Goal: Task Accomplishment & Management: Manage account settings

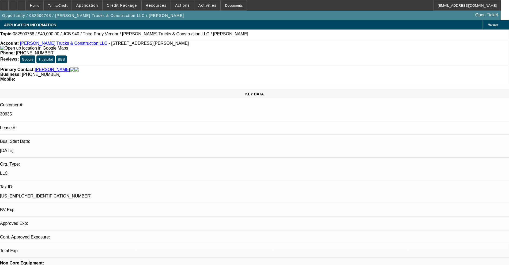
select select "0"
select select "2"
select select "0.1"
select select "4"
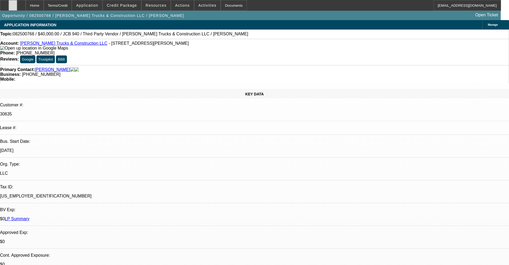
click at [17, 8] on div at bounding box center [13, 5] width 9 height 11
click at [17, 3] on div at bounding box center [13, 5] width 9 height 11
click at [4, 3] on icon at bounding box center [4, 3] width 0 height 0
click at [124, 8] on span at bounding box center [122, 5] width 38 height 13
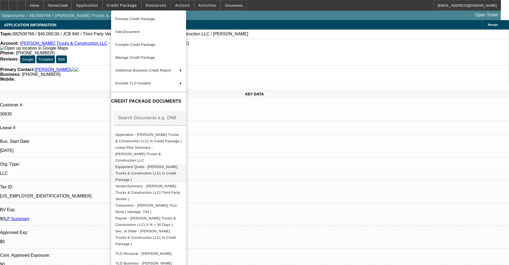
click at [144, 165] on span "Equipment Quote - Stovall Trucks & Construction LLC( In Credit Package )" at bounding box center [146, 173] width 62 height 17
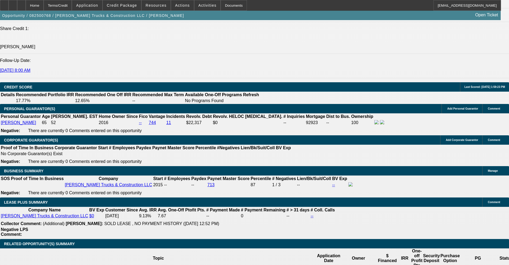
scroll to position [770, 0]
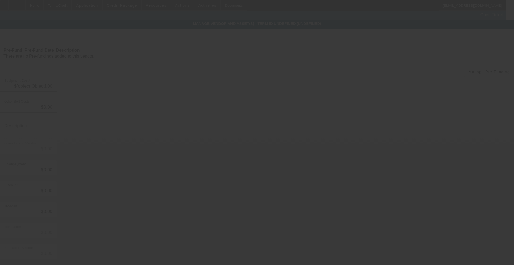
type input "$40,000.00"
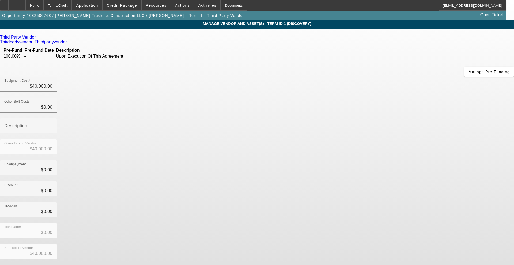
click at [37, 38] on icon at bounding box center [37, 37] width 0 height 5
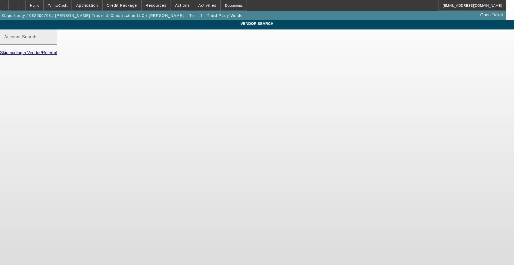
click at [36, 39] on label "Account Search" at bounding box center [20, 37] width 32 height 5
click at [53, 42] on input "Account Search" at bounding box center [28, 39] width 48 height 6
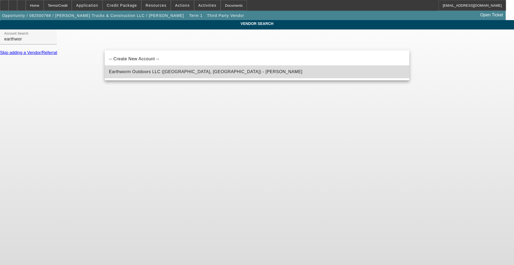
click at [122, 72] on span "Earthworm Outdoors LLC (Suwanee, GA) - Klinger, Zach" at bounding box center [206, 71] width 194 height 5
type input "Earthworm Outdoors LLC (Suwanee, GA) - Klinger, Zach"
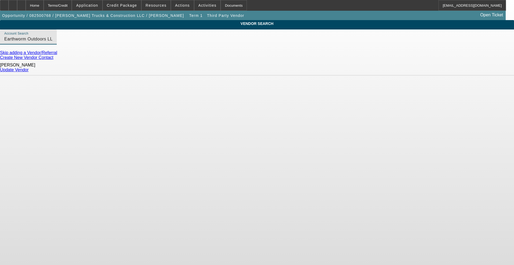
click at [393, 72] on div "Update Vendor" at bounding box center [257, 70] width 514 height 5
click at [29, 70] on link "Update Vendor" at bounding box center [14, 70] width 29 height 5
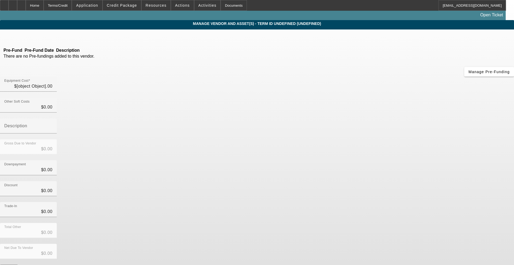
type input "$40,000.00"
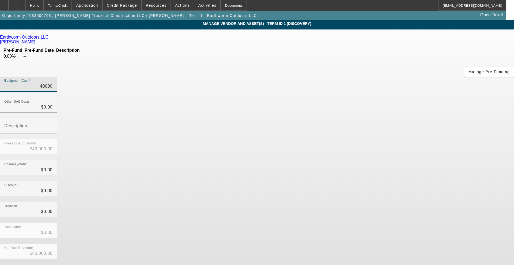
drag, startPoint x: 296, startPoint y: 45, endPoint x: 373, endPoint y: 43, distance: 76.9
click at [373, 77] on div "Equipment Cost 40000" at bounding box center [257, 87] width 514 height 21
type input "6"
type input "$6.00"
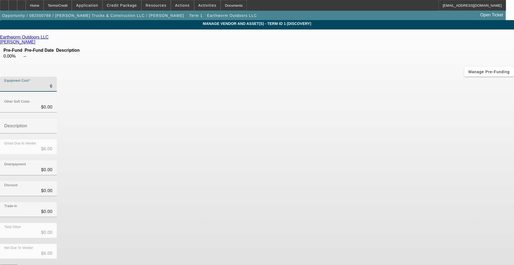
type input "69"
type input "$69.00"
type input "690"
type input "$690.00"
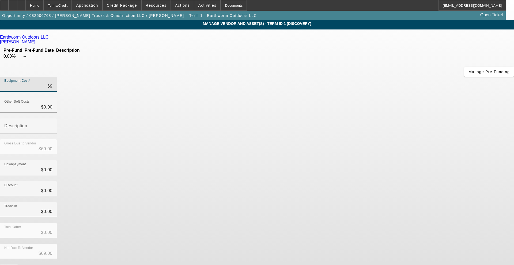
type input "$690.00"
type input "6900"
type input "$6,900.00"
type input "69000"
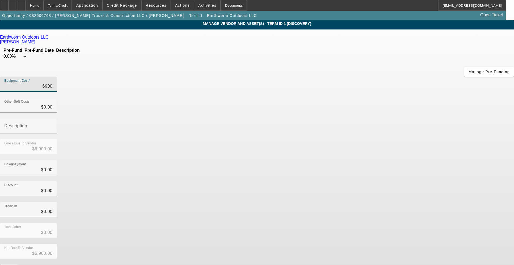
type input "$69,000.00"
type input "6900"
type input "$6,900.00"
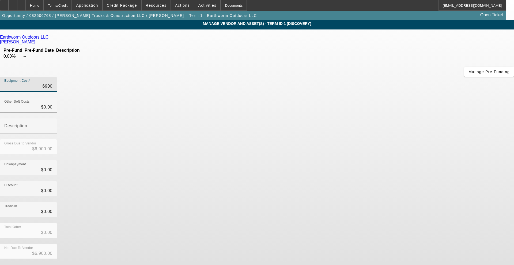
type input "690"
type input "$690.00"
type input "69"
type input "$69.00"
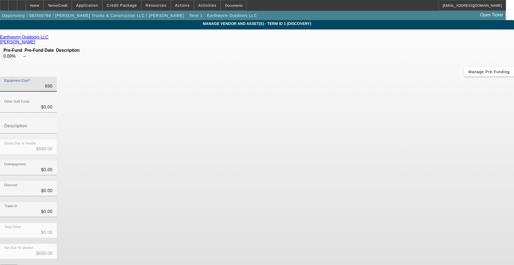
type input "$69.00"
type input "6"
type input "$6.00"
type input "$0.00"
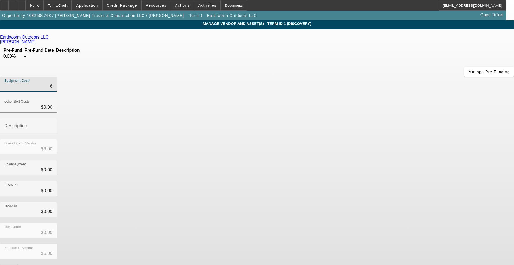
type input "$0.00"
type input "5"
type input "$5.00"
type input "59"
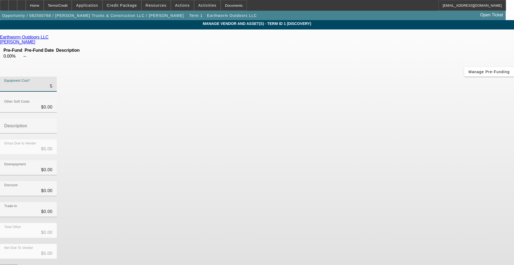
type input "$59.00"
type input "590"
type input "$590.00"
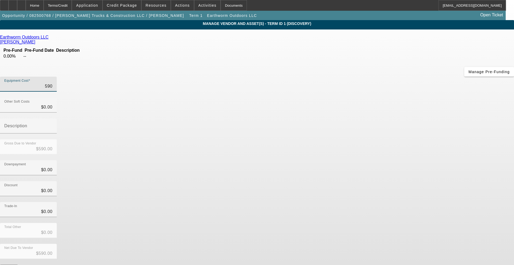
type input "5900"
type input "$5,900.00"
type input "59000"
type input "$59,000.00"
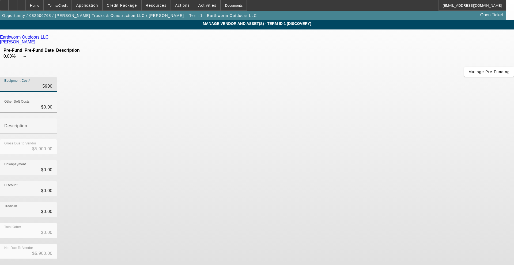
type input "$59,000.00"
click at [53, 104] on input "0" at bounding box center [28, 107] width 48 height 6
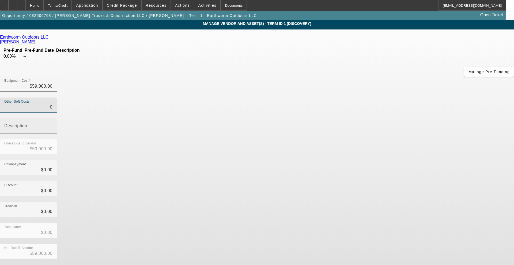
drag, startPoint x: 311, startPoint y: 66, endPoint x: 339, endPoint y: 68, distance: 28.2
click at [339, 98] on div "Other Soft Costs 0 Description" at bounding box center [257, 119] width 514 height 42
type input "4"
type input "$59,004.00"
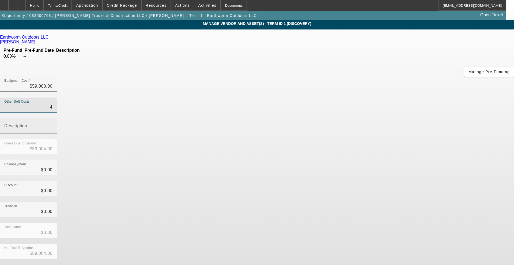
type input "41"
type input "$59,041.00"
type input "413"
type input "$59,413.00"
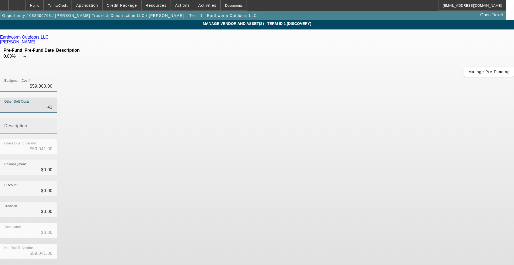
type input "$59,413.00"
type input "4130"
type input "$63,130.00"
type input "$4,130.00"
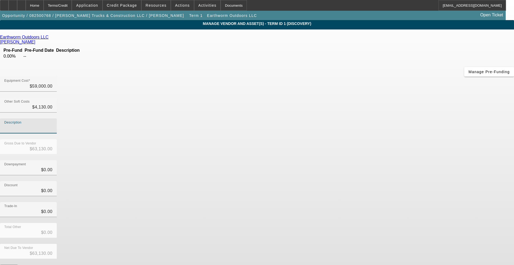
click at [53, 125] on input "Description" at bounding box center [28, 128] width 48 height 6
type input "tax"
click at [358, 160] on div "Downpayment $0.00" at bounding box center [257, 170] width 514 height 21
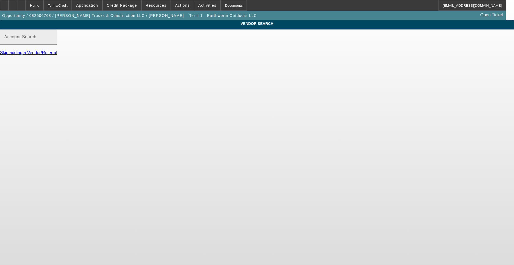
click at [53, 42] on input "Account Search" at bounding box center [28, 39] width 48 height 6
click at [44, 3] on div "Home" at bounding box center [35, 5] width 18 height 11
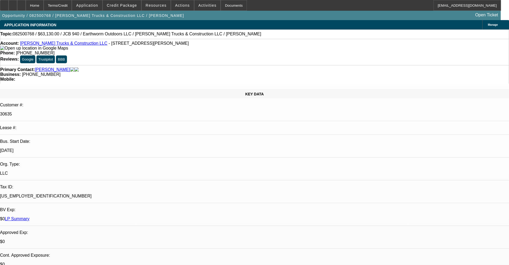
select select "0"
select select "2"
select select "0.1"
select select "4"
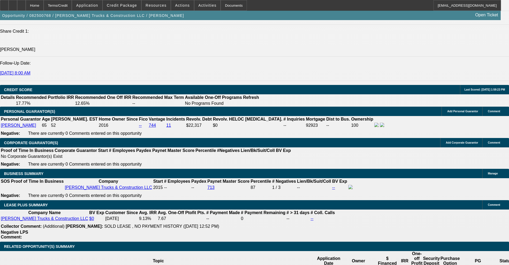
scroll to position [801, 0]
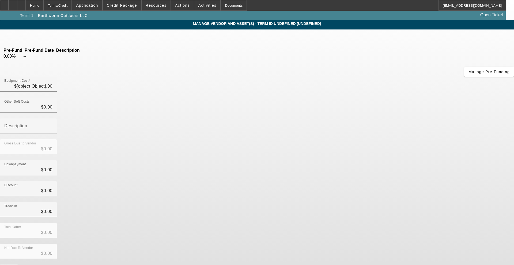
type input "$59,000.00"
type input "$4,130.00"
type input "tax"
type input "$63,130.00"
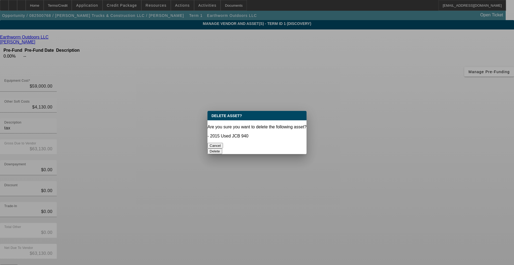
click at [222, 148] on button "Delete" at bounding box center [215, 151] width 15 height 6
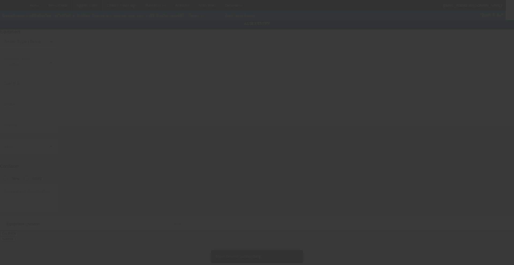
type input "332 Normandy Rd"
type input "Eatonton"
type input "31024"
type input "Putnam"
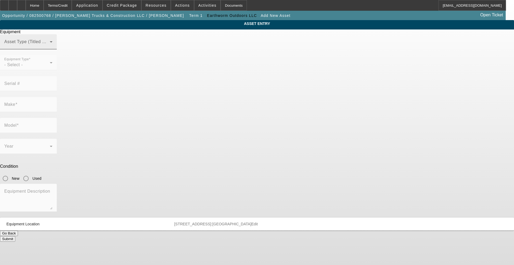
click at [50, 47] on span at bounding box center [27, 44] width 46 height 6
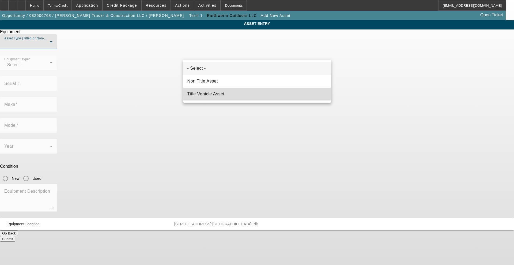
click at [219, 91] on span "Title Vehicle Asset" at bounding box center [206, 94] width 37 height 6
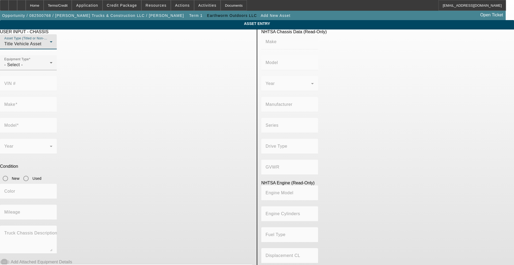
click at [50, 47] on div "Title Vehicle Asset" at bounding box center [27, 44] width 46 height 6
click at [152, 78] on mat-option "Non Title Asset" at bounding box center [179, 81] width 148 height 13
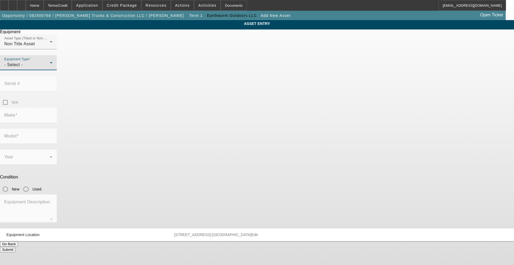
click at [50, 68] on div "- Select -" at bounding box center [27, 65] width 46 height 6
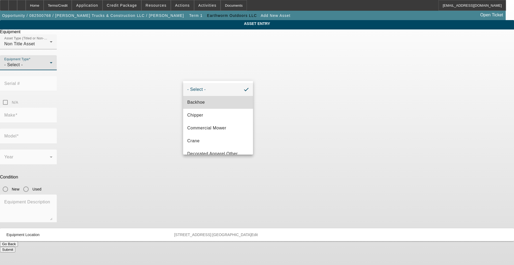
click at [238, 105] on mat-option "Backhoe" at bounding box center [218, 102] width 70 height 13
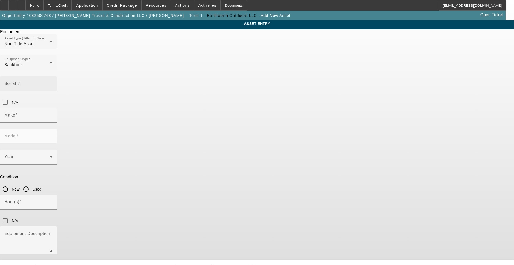
click at [20, 81] on mat-label "Serial #" at bounding box center [12, 83] width 16 height 5
click at [53, 83] on input "Serial #" at bounding box center [28, 86] width 48 height 6
paste input "1DW544KZTFE666465"
type input "1DW544KZTFE666465"
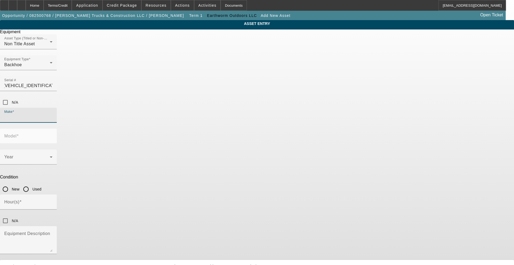
click at [53, 114] on input "Make" at bounding box center [28, 117] width 48 height 6
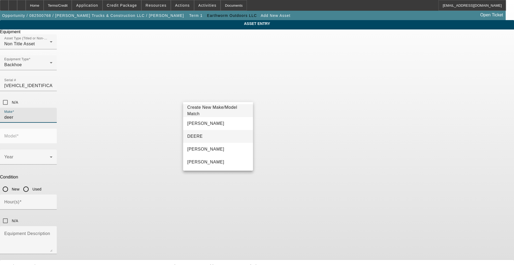
click at [214, 134] on mat-option "DEERE" at bounding box center [218, 136] width 70 height 13
type input "DEERE"
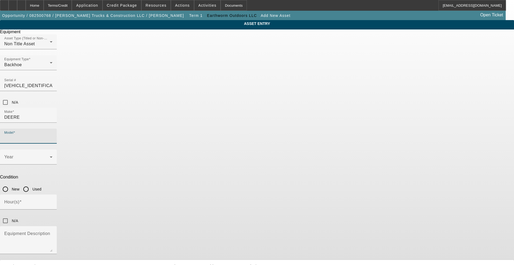
click at [53, 135] on input "Model" at bounding box center [28, 138] width 48 height 6
type input "544k"
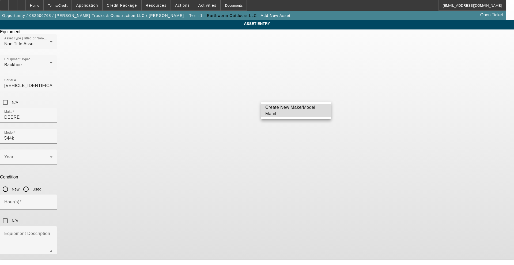
click at [274, 112] on span "Create New Make/Model Match" at bounding box center [291, 110] width 50 height 11
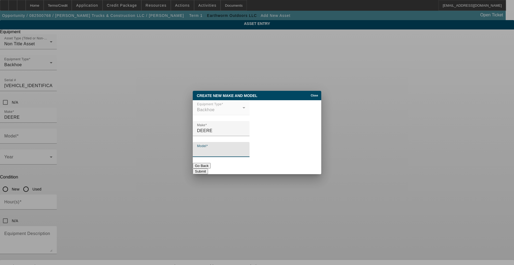
click at [231, 155] on input "Model" at bounding box center [221, 151] width 48 height 6
type input "544k"
click at [208, 171] on button "Submit" at bounding box center [200, 172] width 15 height 6
type input "544k"
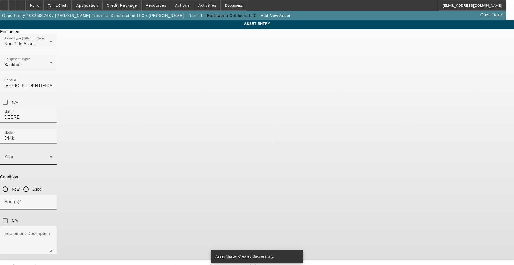
click at [50, 156] on span at bounding box center [27, 159] width 46 height 6
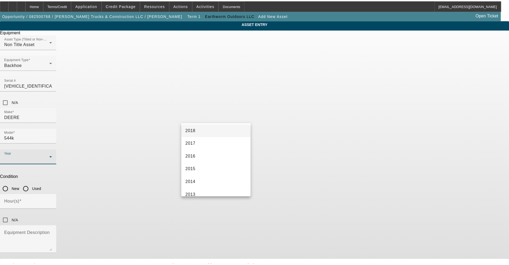
scroll to position [134, 0]
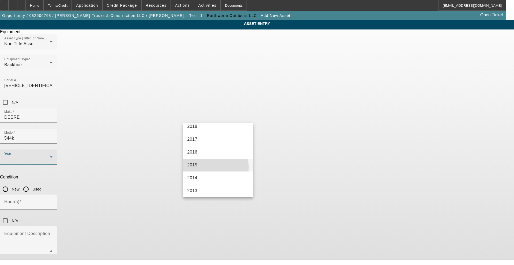
click at [206, 167] on mat-option "2015" at bounding box center [218, 165] width 70 height 13
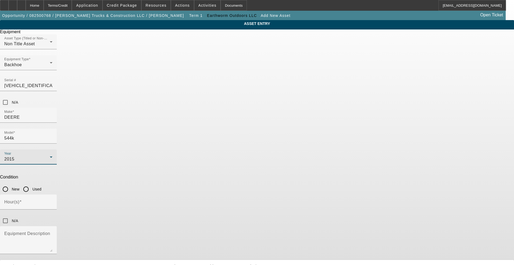
click at [31, 184] on input "Used" at bounding box center [26, 189] width 11 height 11
radio input "true"
click at [53, 201] on input "Hour(s)" at bounding box center [28, 204] width 48 height 6
type input "10193"
click at [278, 195] on div "Hour(s) 10193 N/A" at bounding box center [257, 211] width 514 height 32
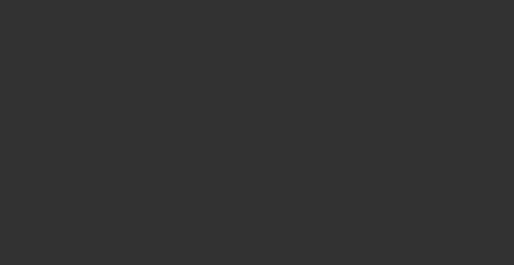
type input "$59,000.00"
type input "$4,130.00"
type input "tax"
type input "$63,130.00"
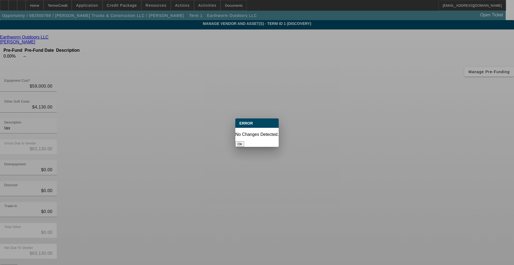
click at [244, 141] on button "Ok" at bounding box center [240, 144] width 9 height 6
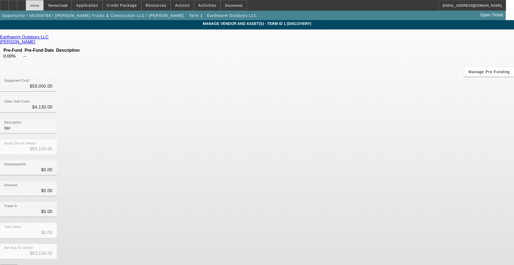
click at [44, 5] on div "Home" at bounding box center [35, 5] width 18 height 11
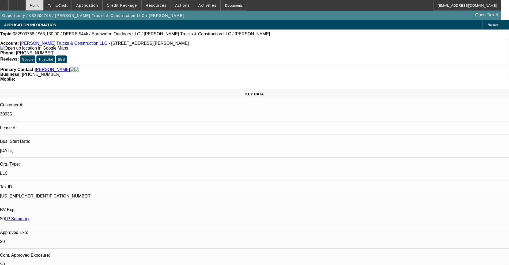
select select "0"
select select "2"
select select "0.1"
select select "4"
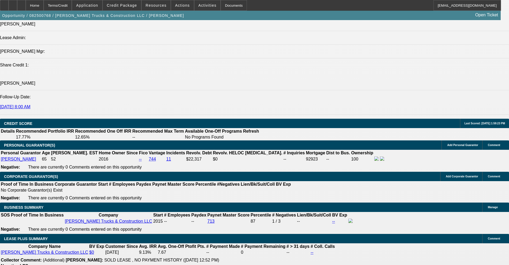
scroll to position [804, 0]
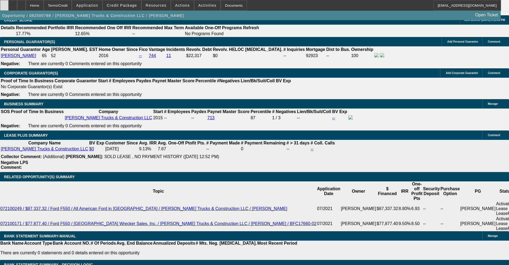
click at [9, 8] on div at bounding box center [4, 5] width 9 height 11
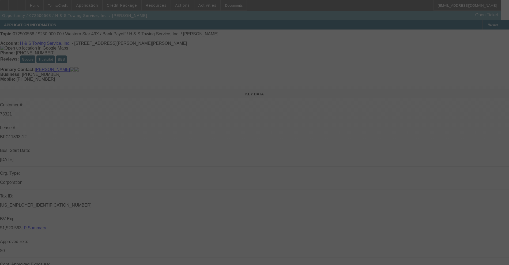
select select "0"
select select "2"
select select "0.1"
select select "4"
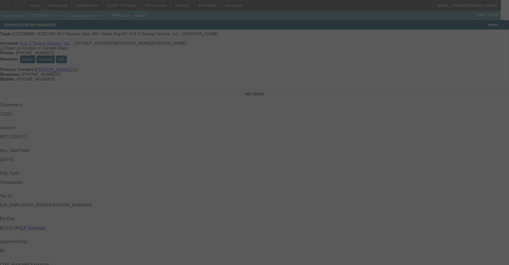
select select "0"
select select "2"
select select "0.1"
select select "4"
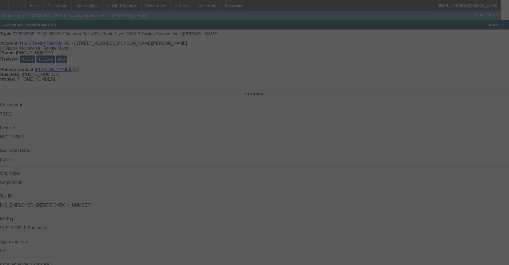
select select "0"
select select "2"
select select "0.1"
select select "4"
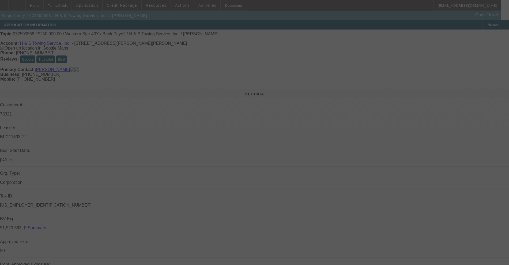
select select "0"
select select "2"
select select "0.1"
select select "4"
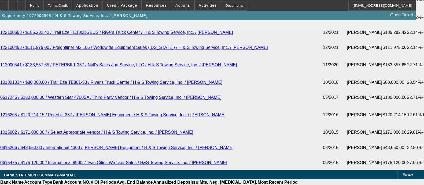
scroll to position [1139, 0]
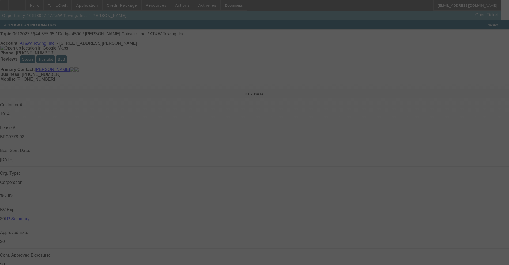
select select "0"
select select "6"
select select "0"
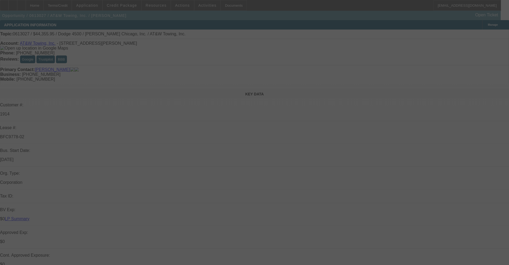
select select "0"
select select "6"
select select "0"
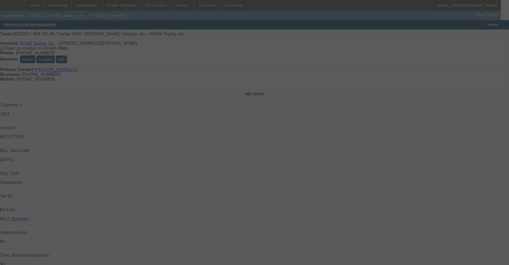
select select "0"
select select "6"
select select "0"
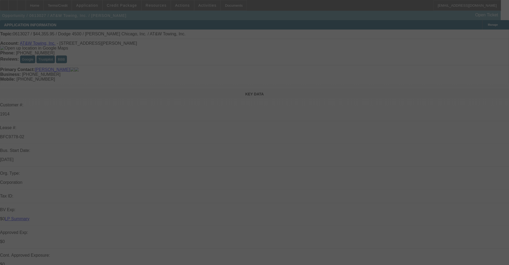
select select "6"
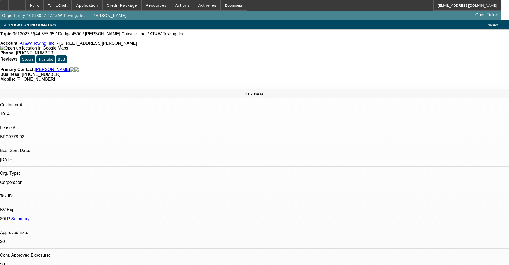
scroll to position [234, 0]
click at [47, 44] on link "AT&W Towing, Inc." at bounding box center [38, 43] width 36 height 5
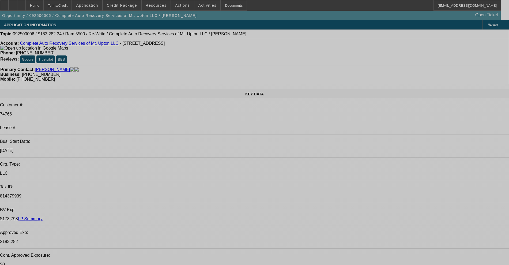
select select "0"
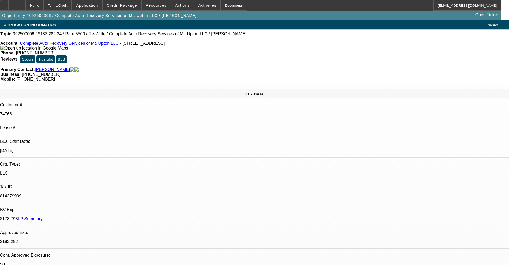
select select "0"
select select "2"
select select "0"
select select "6"
select select "0"
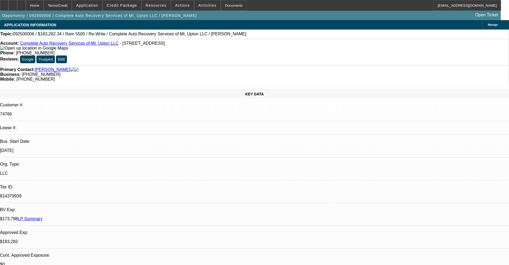
select select "0"
select select "2"
select select "0"
select select "6"
select select "0"
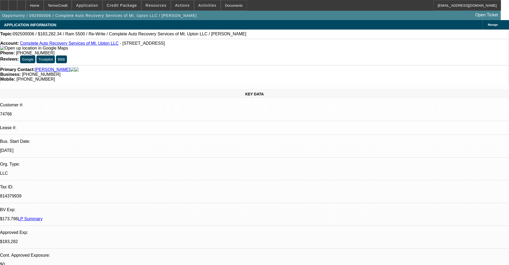
select select "0"
select select "2"
select select "0"
select select "6"
select select "0"
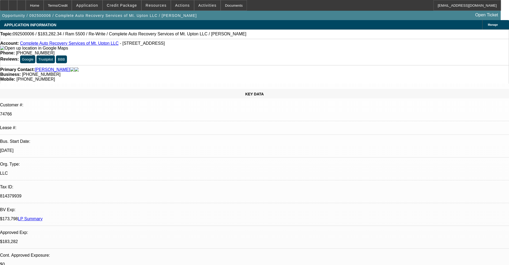
select select "0"
select select "2"
select select "0"
select select "6"
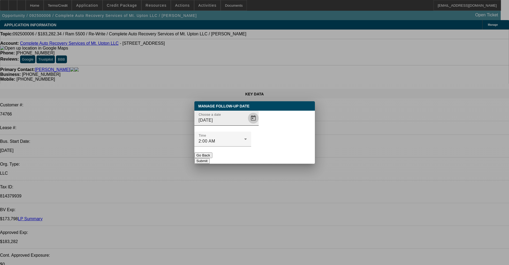
click at [248, 125] on span "Open calendar" at bounding box center [253, 118] width 13 height 13
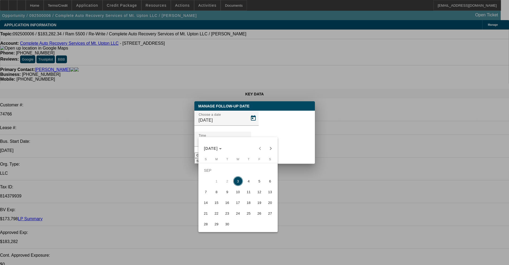
click at [248, 180] on span "4" at bounding box center [249, 181] width 10 height 10
type input "9/4/2025"
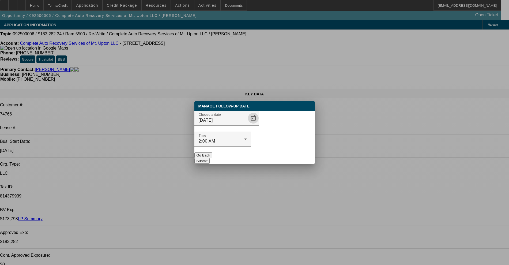
click at [210, 158] on button "Submit" at bounding box center [202, 161] width 15 height 6
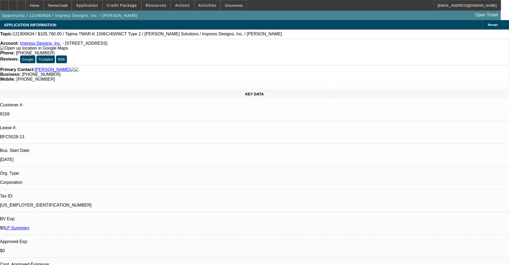
select select "0"
select select "2"
select select "0.1"
select select "4"
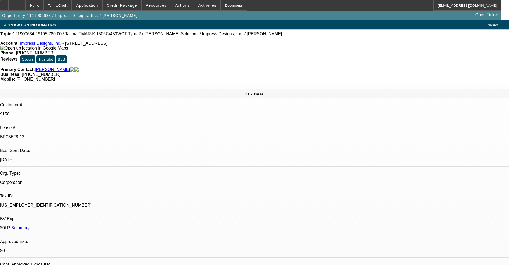
select select "0"
select select "2"
select select "0.1"
select select "4"
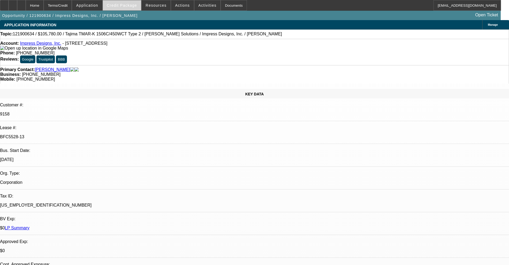
click at [123, 4] on span "Credit Package" at bounding box center [122, 5] width 30 height 4
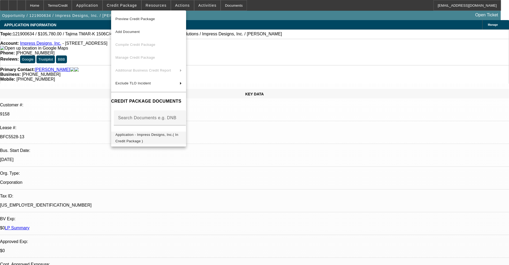
click at [136, 137] on span "Application - Impress Designs, Inc.( In Credit Package )" at bounding box center [146, 138] width 63 height 10
